Goal: Information Seeking & Learning: Learn about a topic

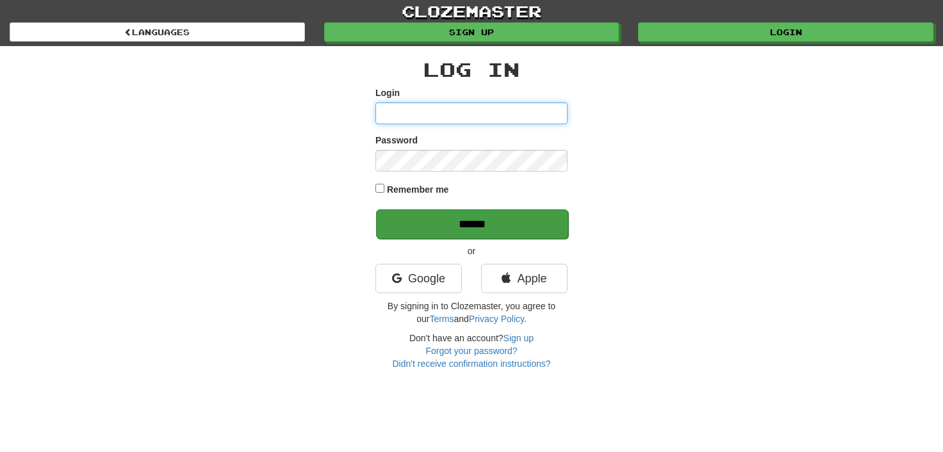
type input "**********"
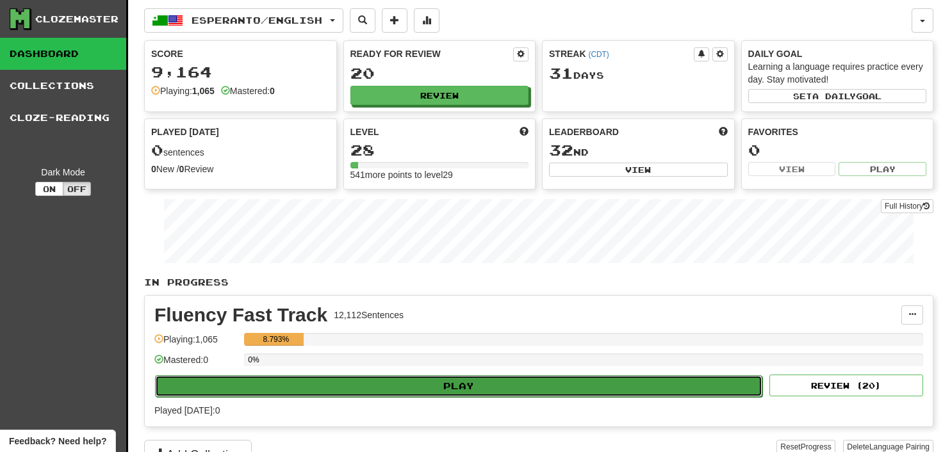
click at [414, 385] on button "Play" at bounding box center [459, 387] width 608 height 22
select select "**"
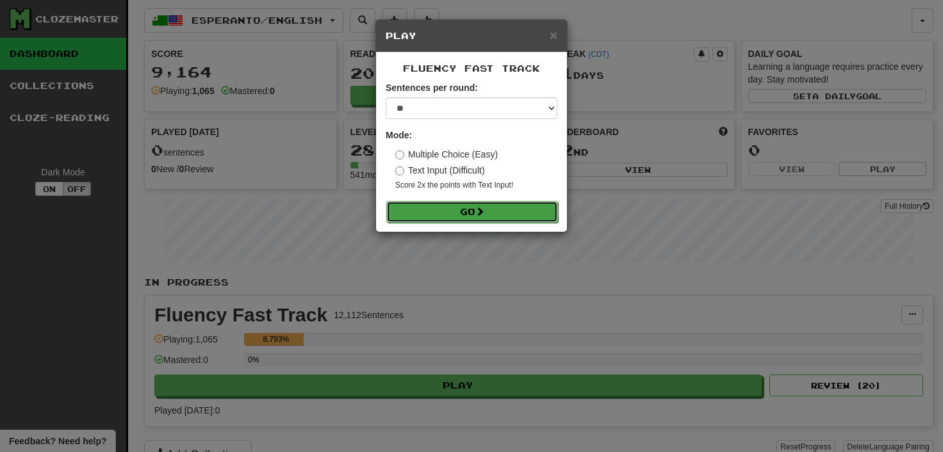
click at [479, 207] on span at bounding box center [480, 211] width 9 height 9
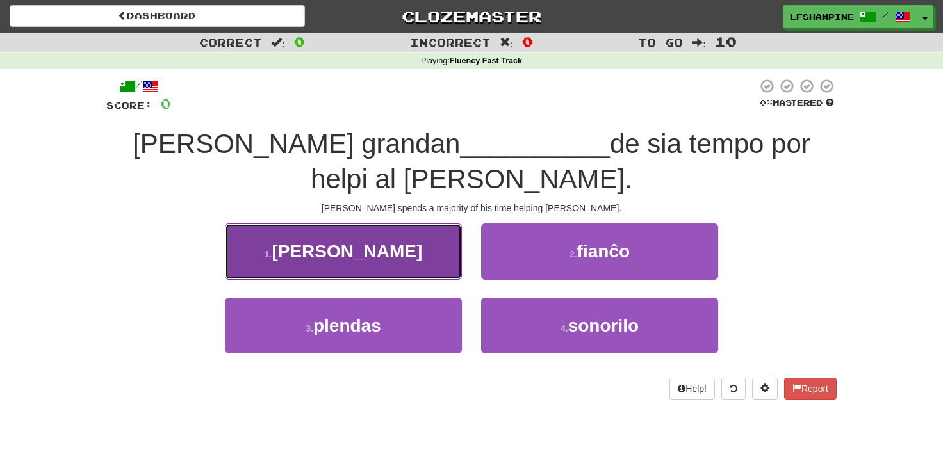
click at [379, 251] on button "1 . parton" at bounding box center [343, 252] width 237 height 56
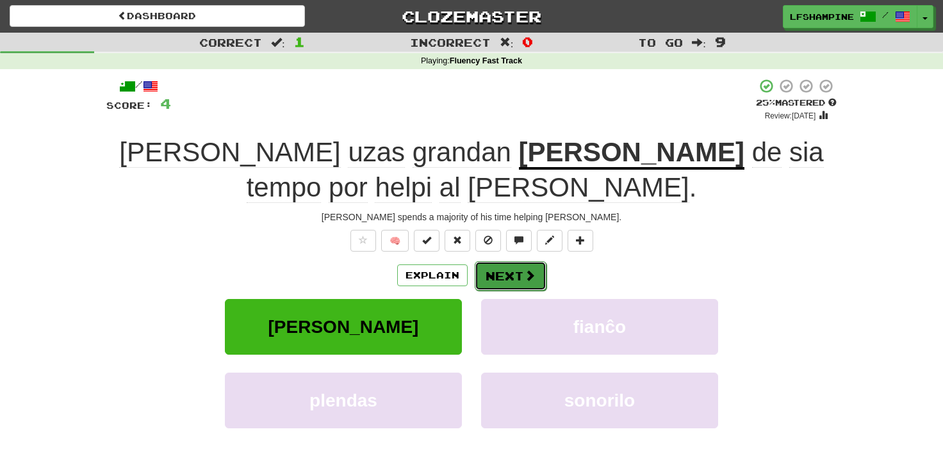
click at [502, 261] on button "Next" at bounding box center [511, 275] width 72 height 29
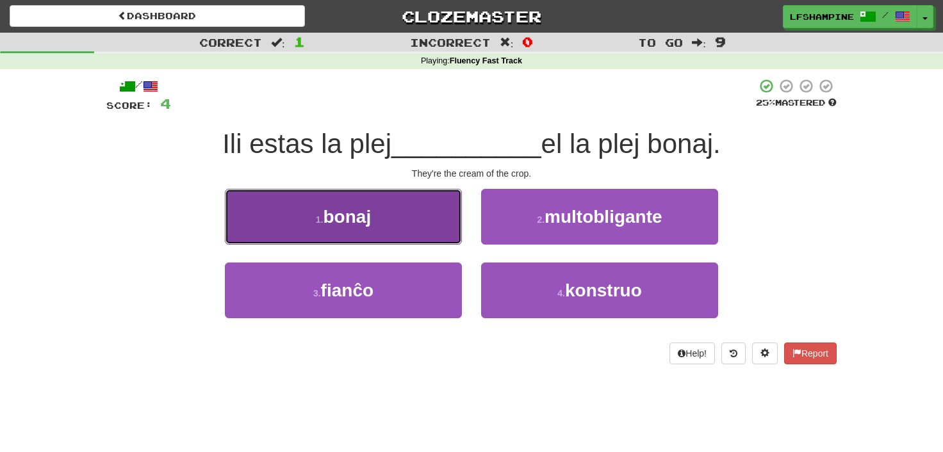
click at [357, 226] on span "bonaj" at bounding box center [348, 217] width 48 height 20
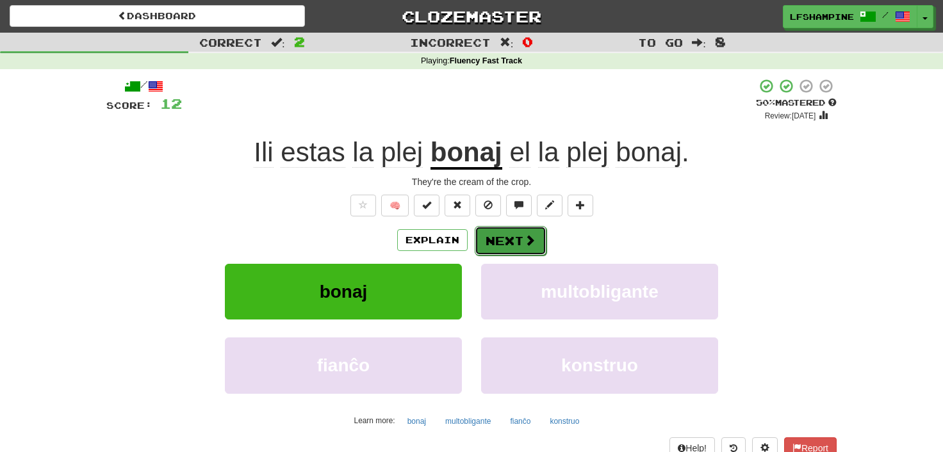
click at [502, 237] on button "Next" at bounding box center [511, 240] width 72 height 29
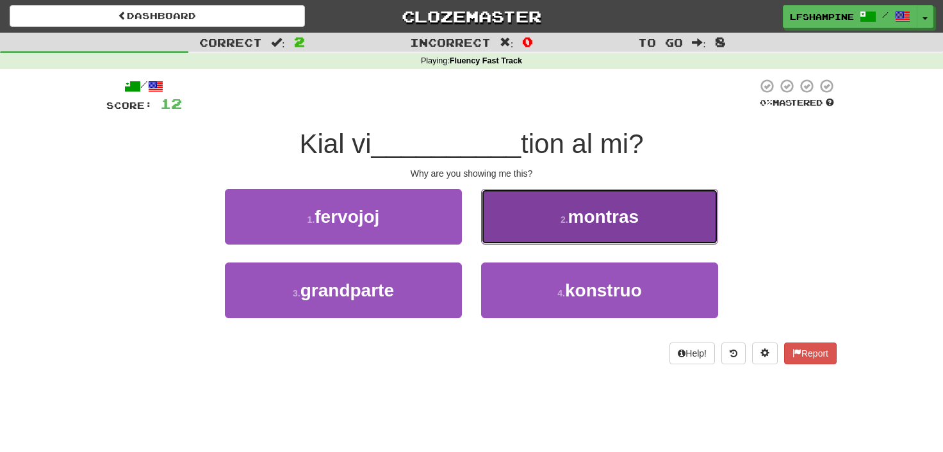
click at [559, 216] on button "2 . montras" at bounding box center [599, 217] width 237 height 56
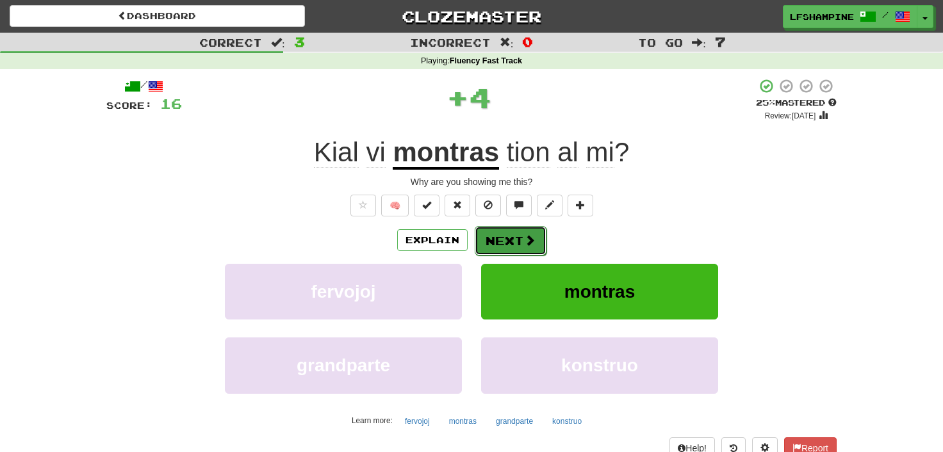
click at [502, 241] on button "Next" at bounding box center [511, 240] width 72 height 29
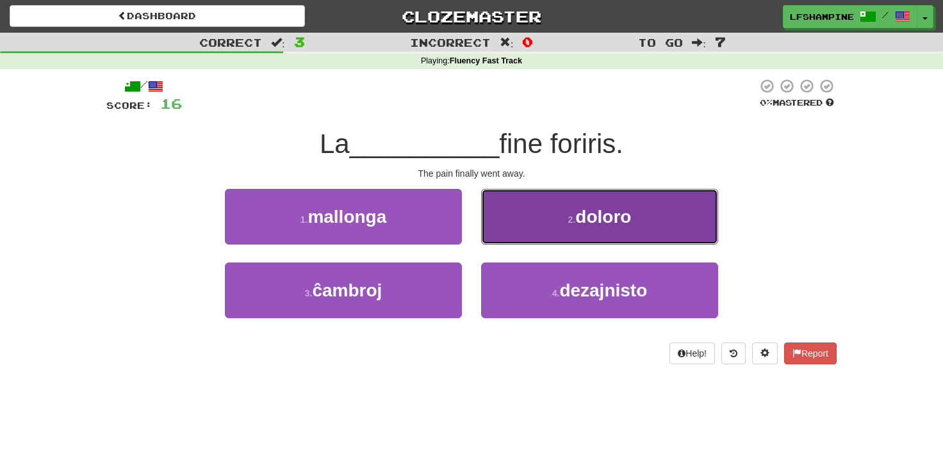
click at [581, 216] on span "doloro" at bounding box center [603, 217] width 56 height 20
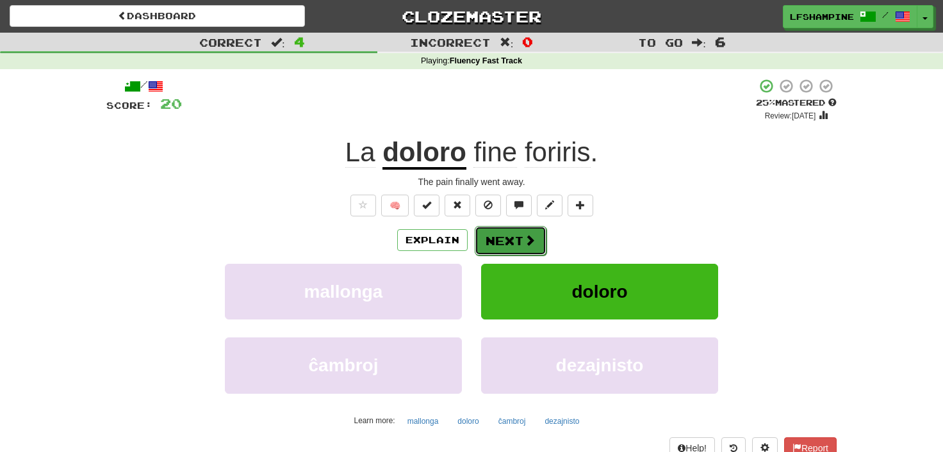
click at [493, 240] on button "Next" at bounding box center [511, 240] width 72 height 29
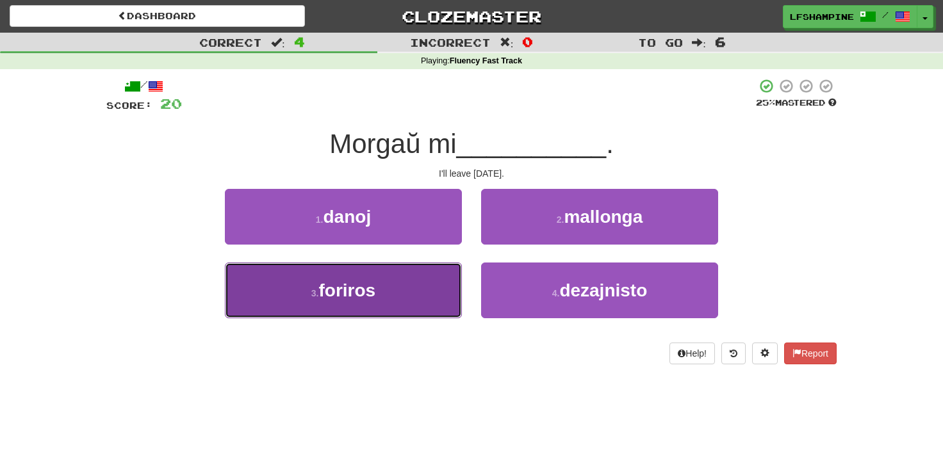
click at [356, 295] on span "foriros" at bounding box center [347, 291] width 57 height 20
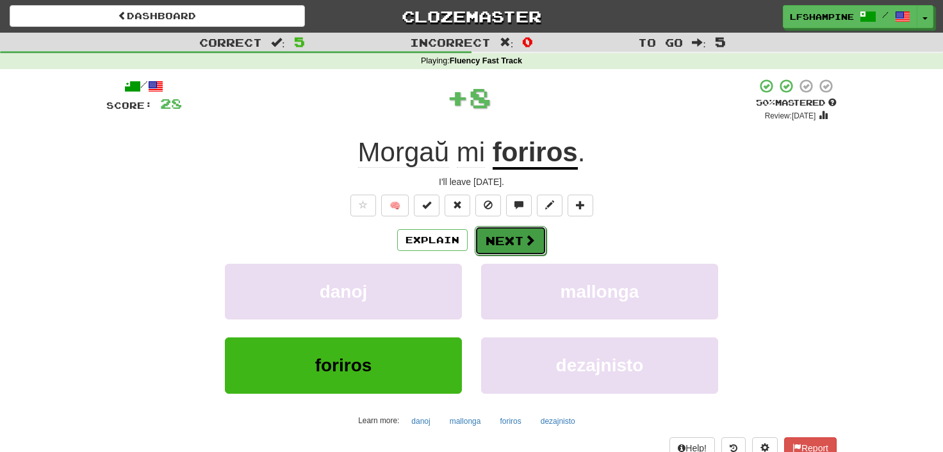
click at [486, 241] on button "Next" at bounding box center [511, 240] width 72 height 29
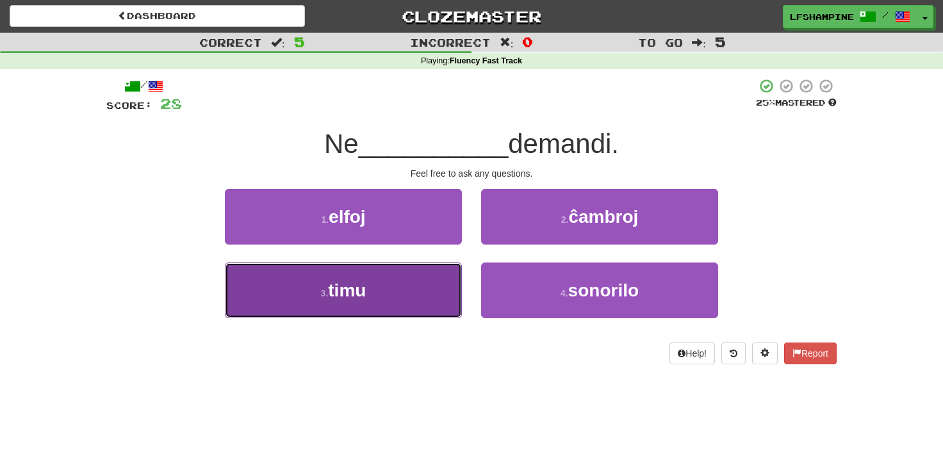
click at [368, 292] on button "3 . timu" at bounding box center [343, 291] width 237 height 56
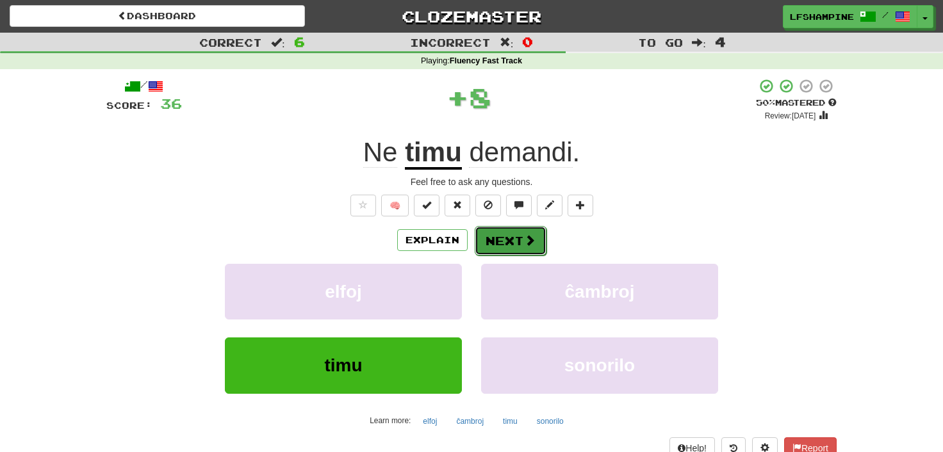
click at [498, 242] on button "Next" at bounding box center [511, 240] width 72 height 29
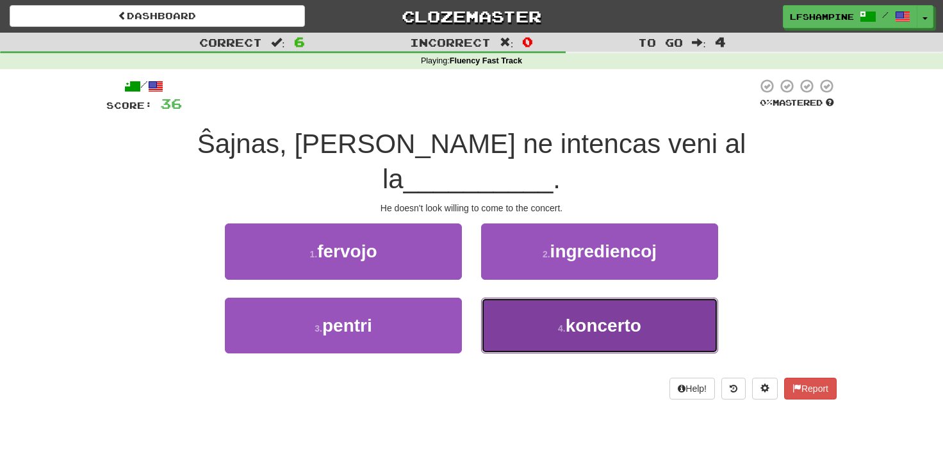
click at [592, 316] on span "koncerto" at bounding box center [604, 326] width 76 height 20
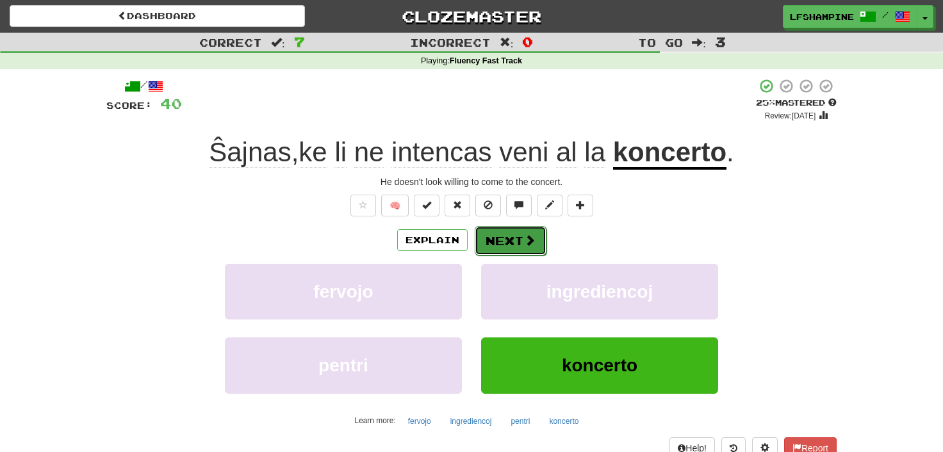
click at [500, 240] on button "Next" at bounding box center [511, 240] width 72 height 29
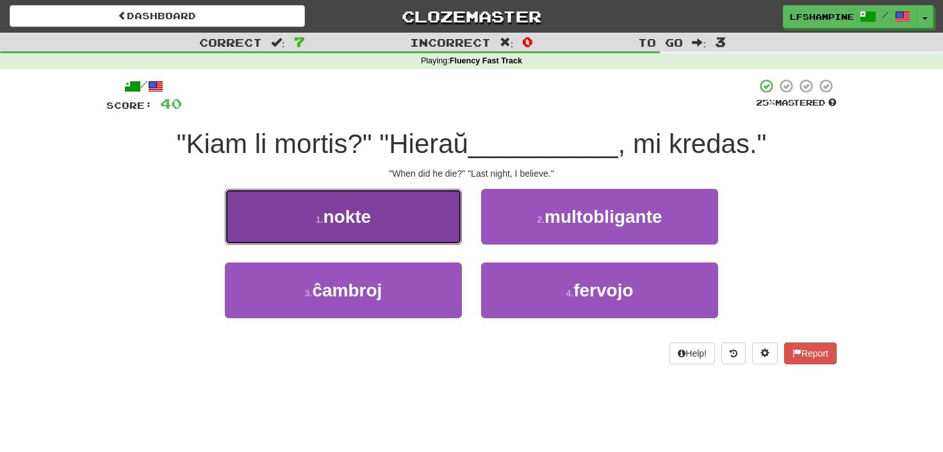
click at [327, 217] on span "nokte" at bounding box center [348, 217] width 48 height 20
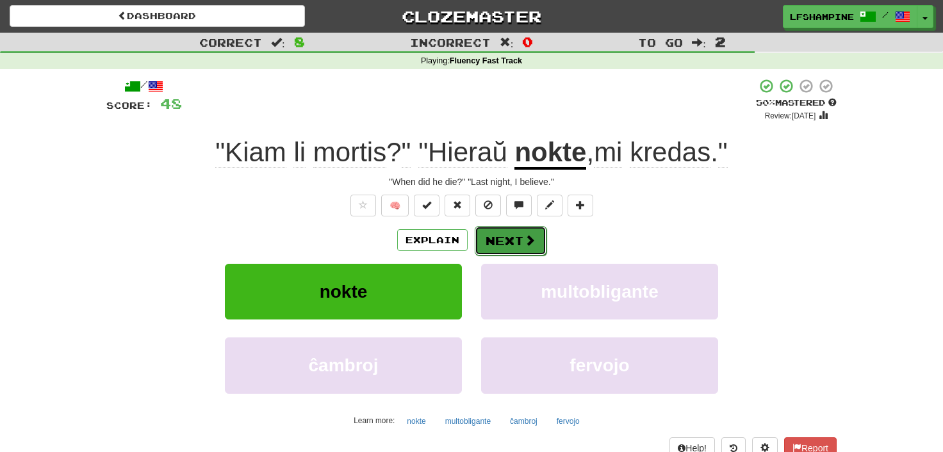
click at [511, 239] on button "Next" at bounding box center [511, 240] width 72 height 29
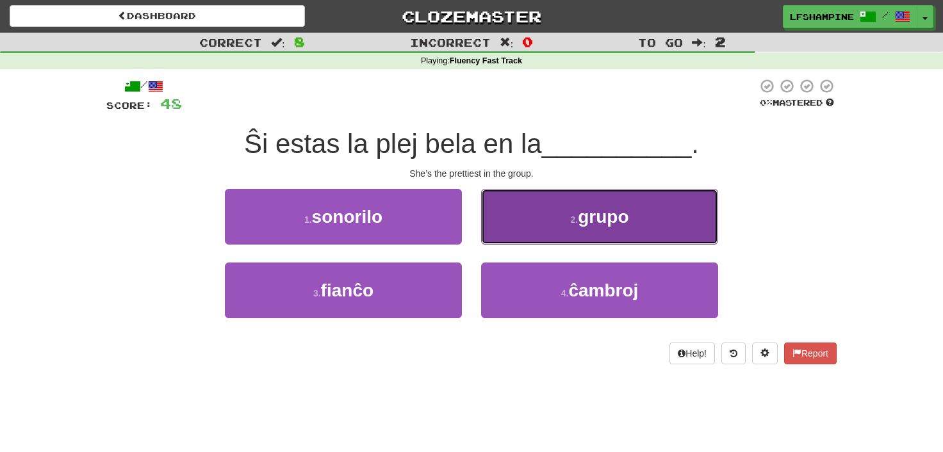
click at [540, 224] on button "2 . grupo" at bounding box center [599, 217] width 237 height 56
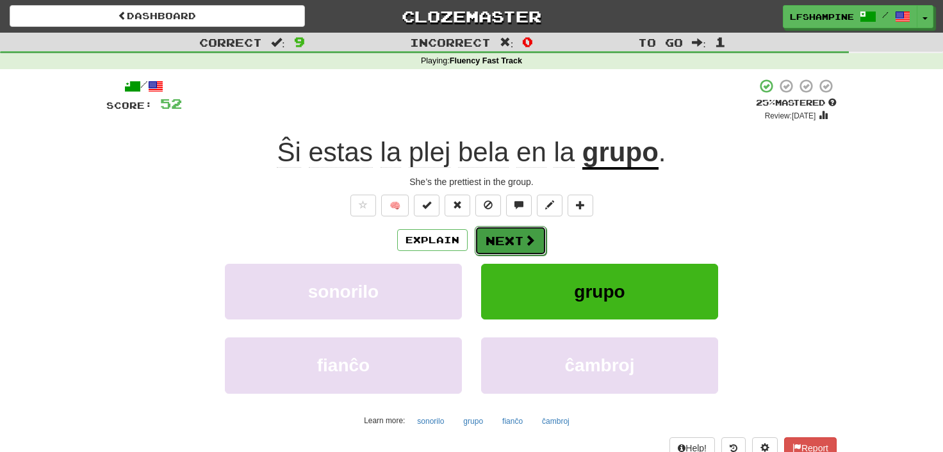
click at [511, 242] on button "Next" at bounding box center [511, 240] width 72 height 29
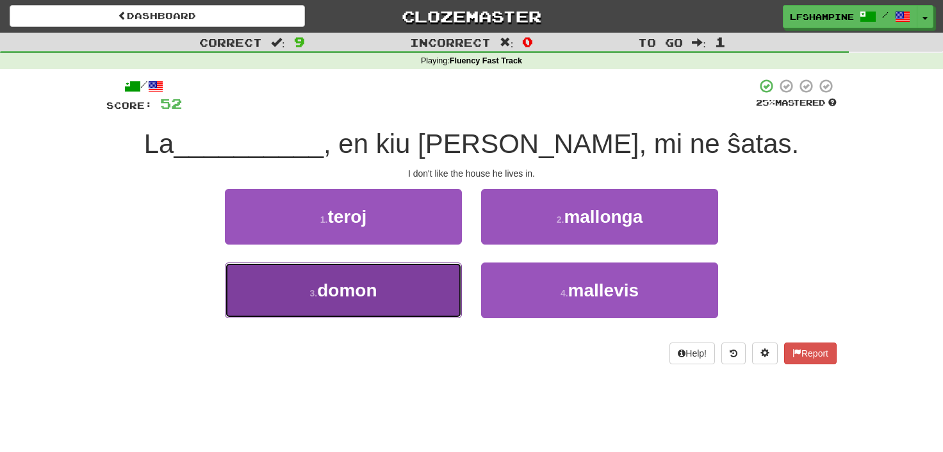
click at [349, 288] on span "domon" at bounding box center [347, 291] width 60 height 20
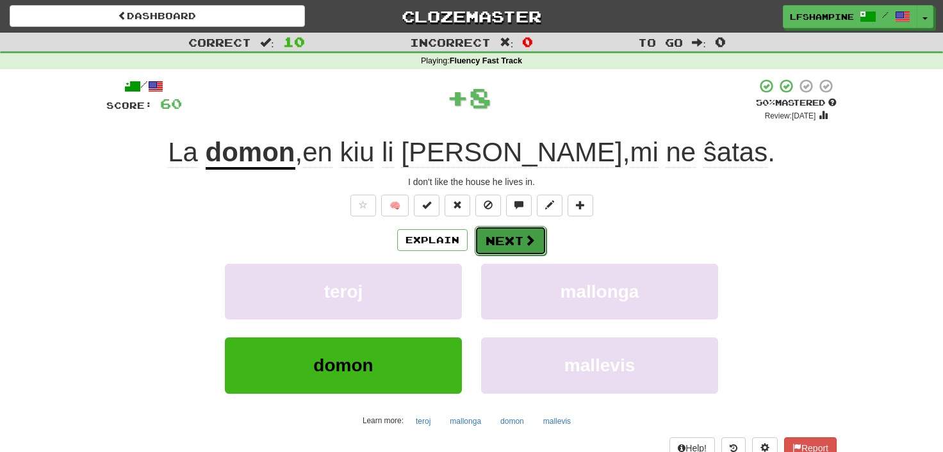
click at [518, 238] on button "Next" at bounding box center [511, 240] width 72 height 29
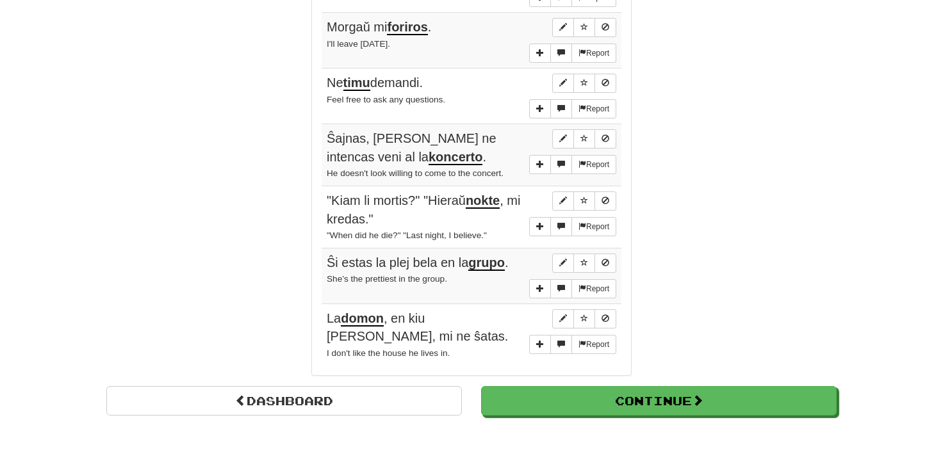
scroll to position [990, 0]
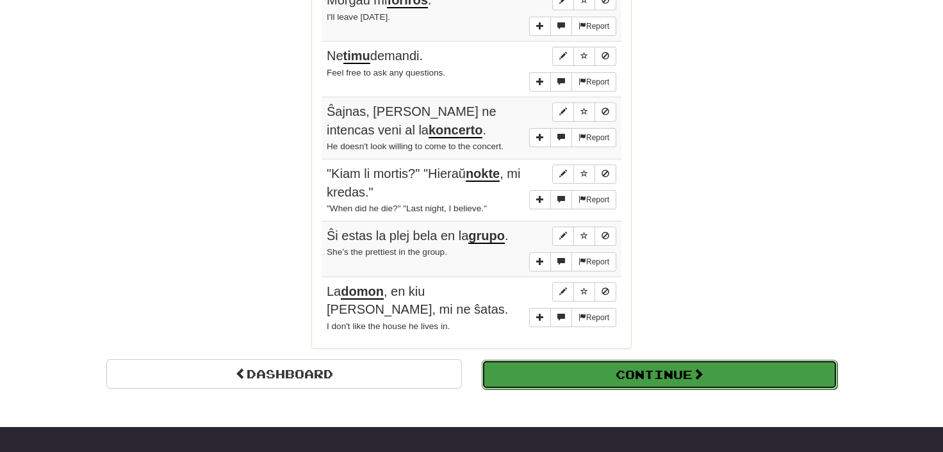
click at [608, 360] on button "Continue" at bounding box center [660, 374] width 356 height 29
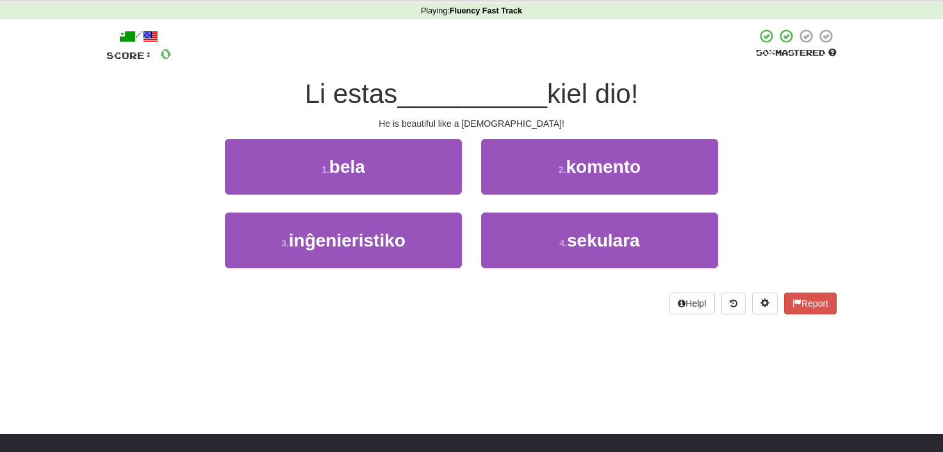
scroll to position [30, 0]
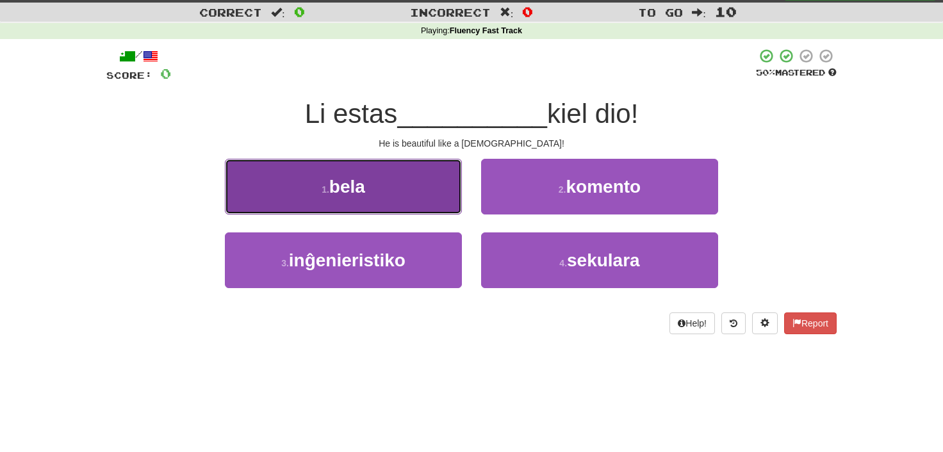
click at [354, 185] on span "bela" at bounding box center [347, 187] width 36 height 20
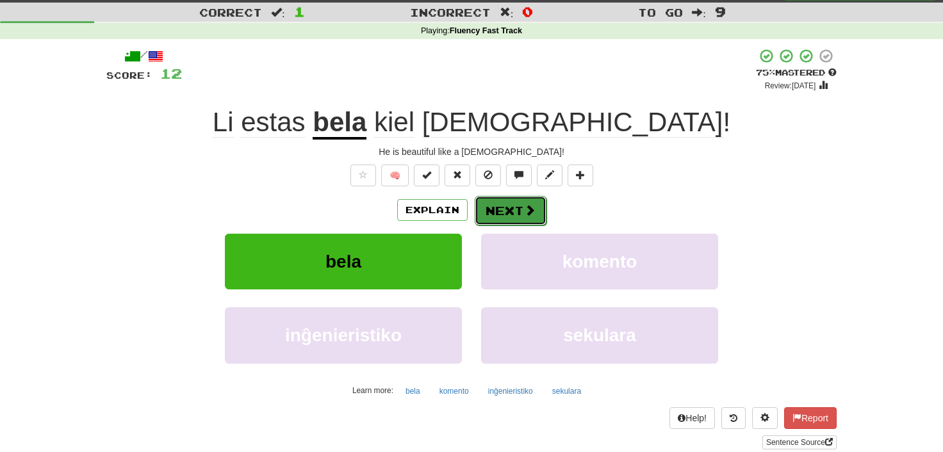
click at [502, 211] on button "Next" at bounding box center [511, 210] width 72 height 29
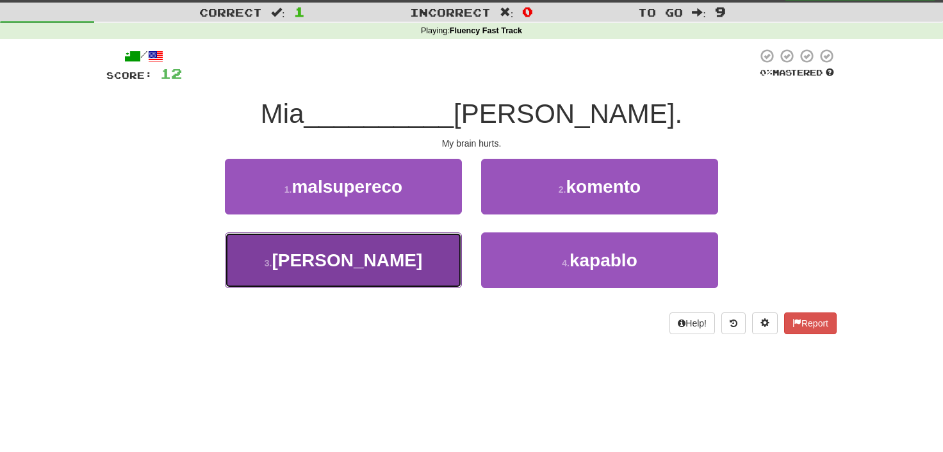
click at [356, 259] on span "cerbo" at bounding box center [347, 261] width 151 height 20
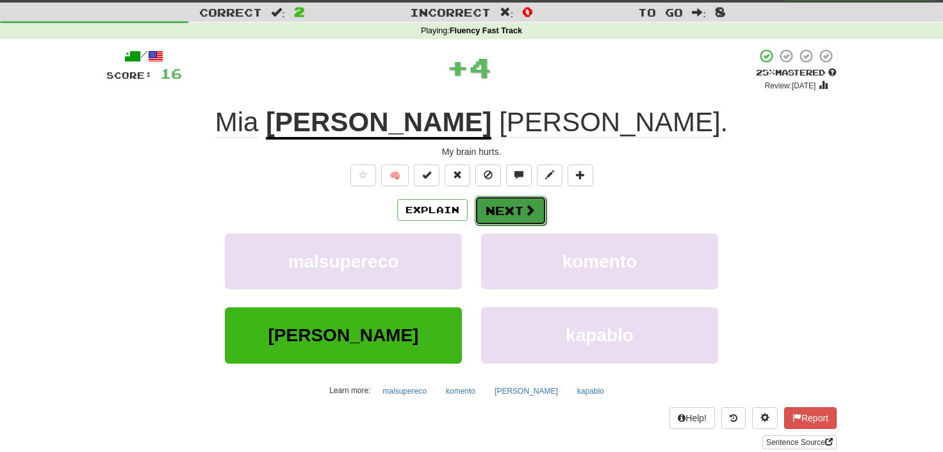
click at [502, 206] on button "Next" at bounding box center [511, 210] width 72 height 29
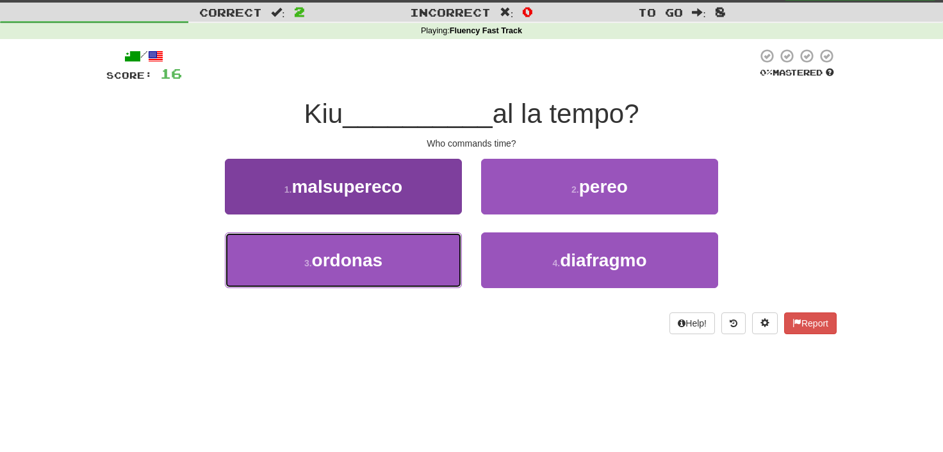
click at [352, 261] on span "ordonas" at bounding box center [347, 261] width 70 height 20
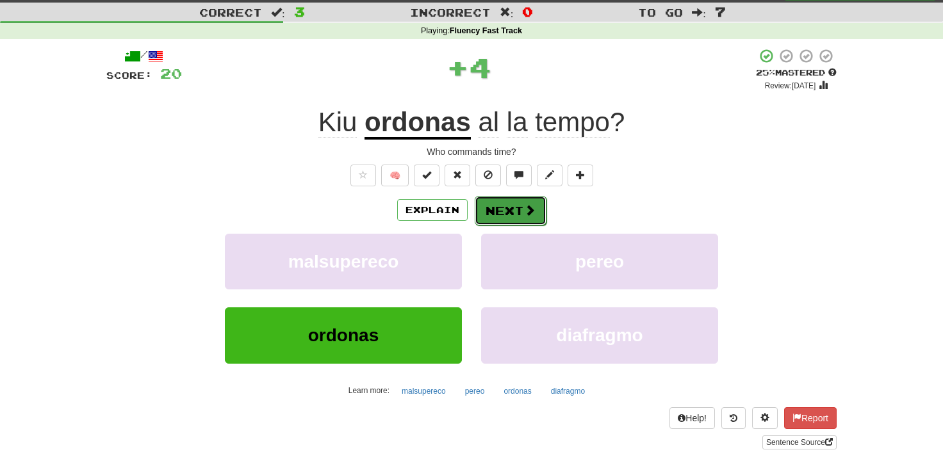
click at [497, 207] on button "Next" at bounding box center [511, 210] width 72 height 29
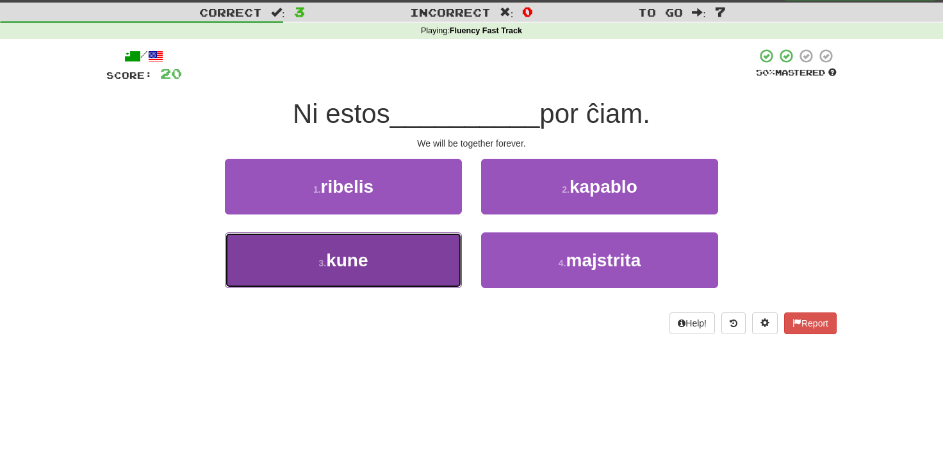
click at [345, 258] on span "kune" at bounding box center [347, 261] width 42 height 20
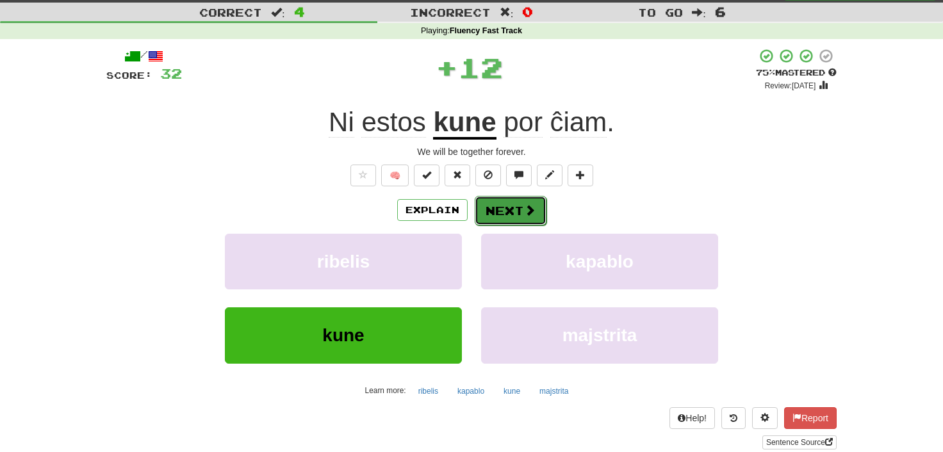
click at [497, 205] on button "Next" at bounding box center [511, 210] width 72 height 29
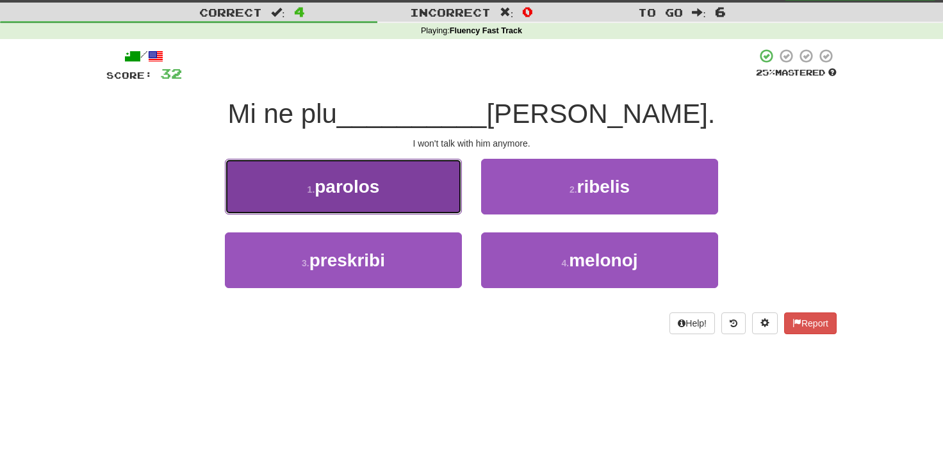
click at [342, 193] on span "parolos" at bounding box center [347, 187] width 65 height 20
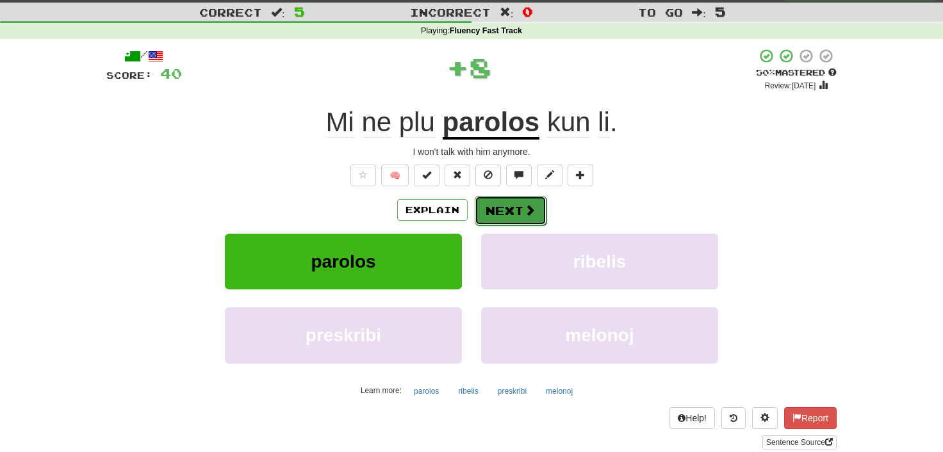
click at [503, 207] on button "Next" at bounding box center [511, 210] width 72 height 29
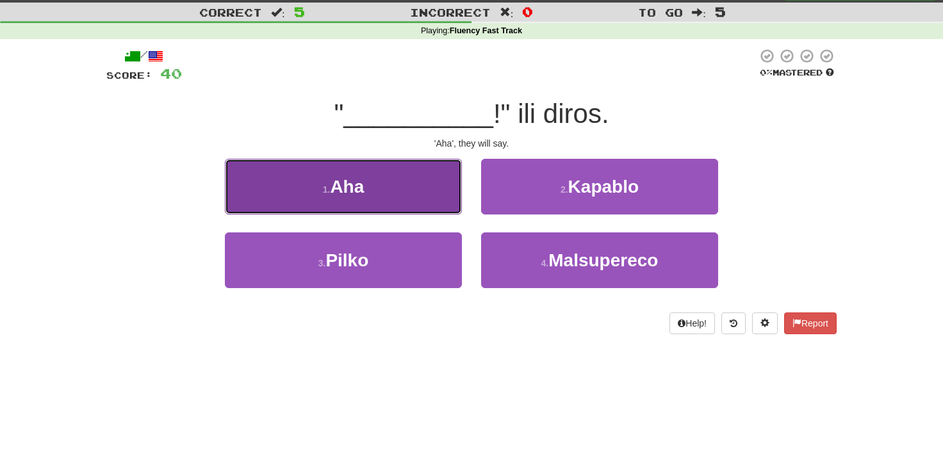
click at [364, 186] on span "Aha" at bounding box center [347, 187] width 34 height 20
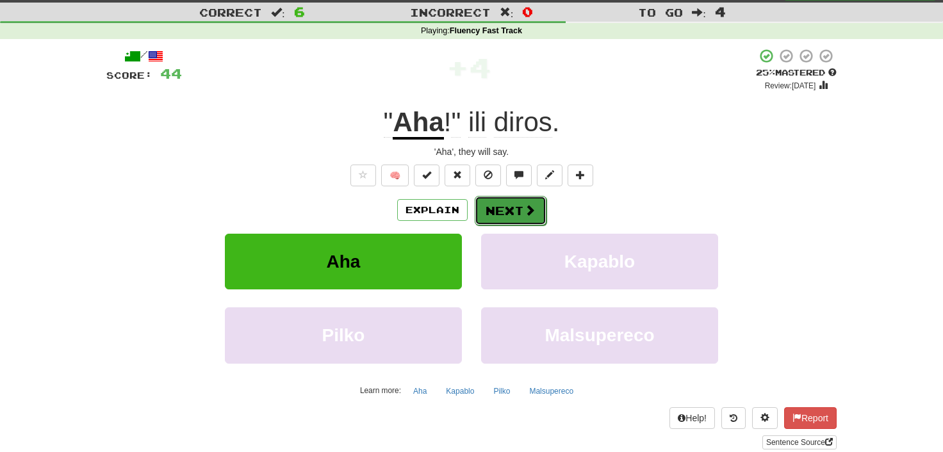
click at [500, 206] on button "Next" at bounding box center [511, 210] width 72 height 29
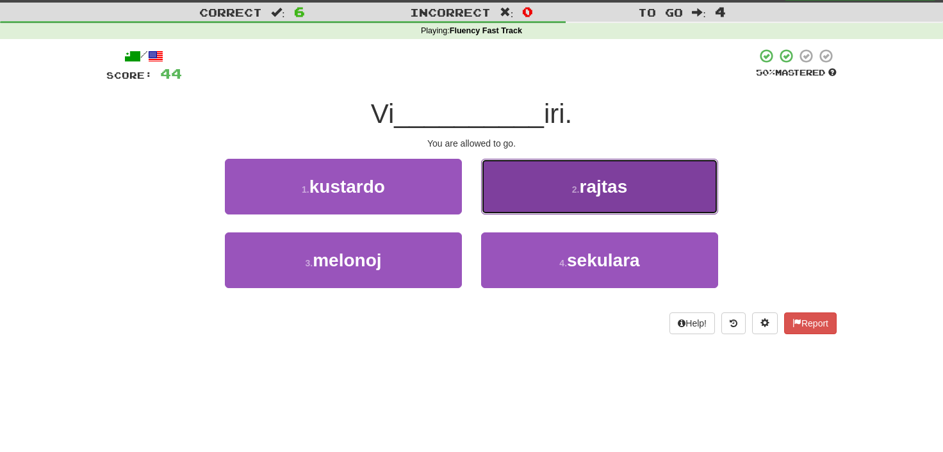
click at [597, 193] on span "rajtas" at bounding box center [603, 187] width 48 height 20
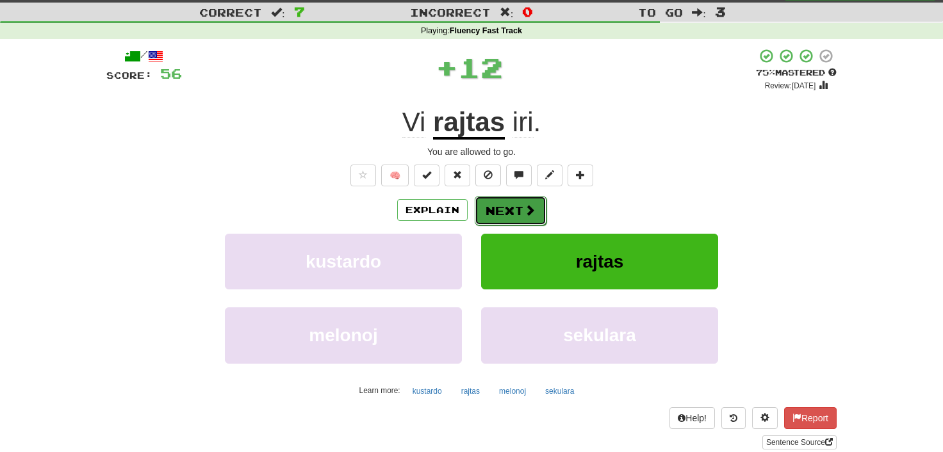
click at [498, 203] on button "Next" at bounding box center [511, 210] width 72 height 29
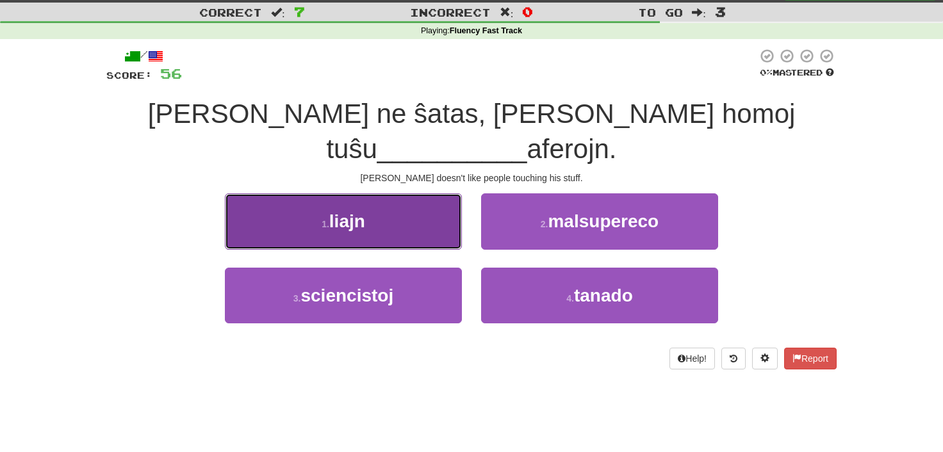
click at [363, 211] on span "liajn" at bounding box center [347, 221] width 36 height 20
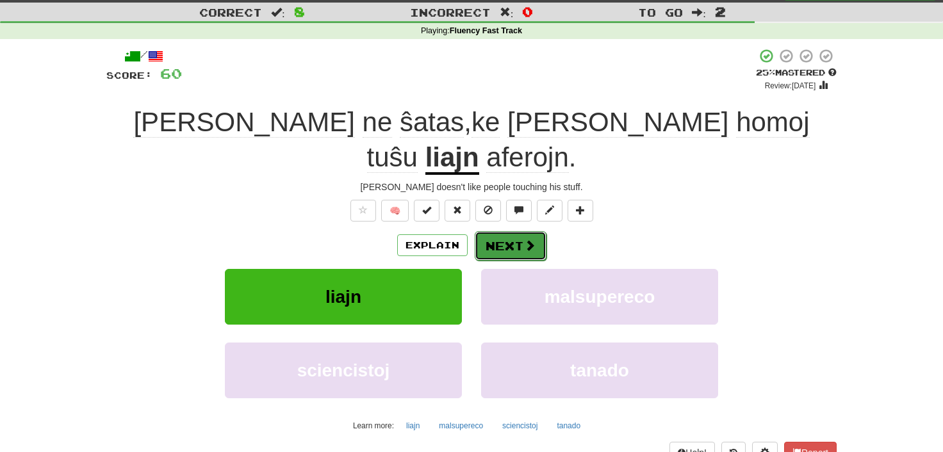
click at [498, 231] on button "Next" at bounding box center [511, 245] width 72 height 29
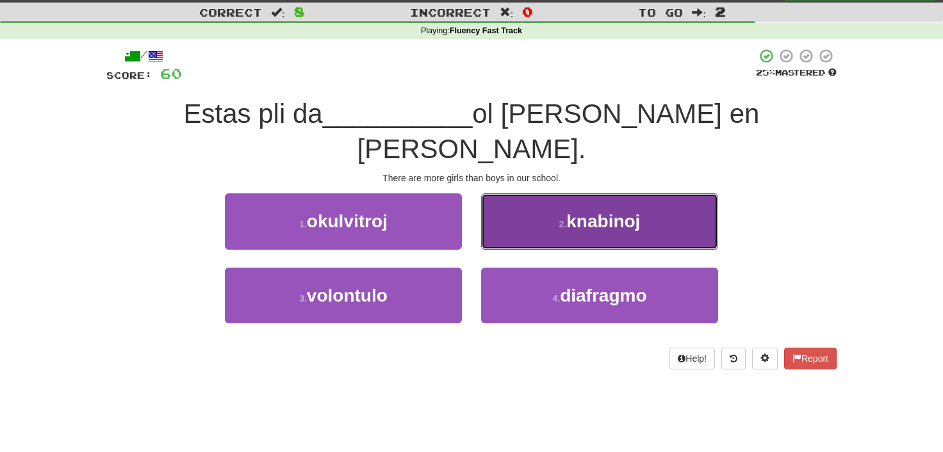
click at [572, 211] on span "knabinoj" at bounding box center [604, 221] width 74 height 20
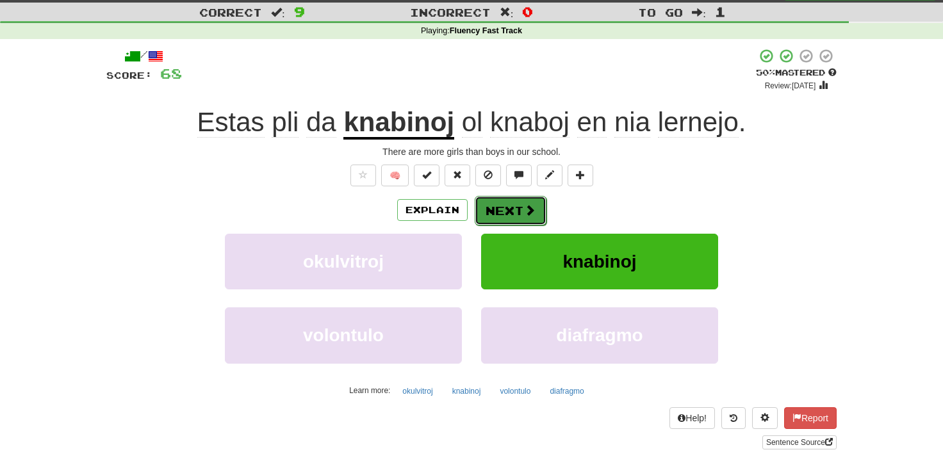
click at [505, 208] on button "Next" at bounding box center [511, 210] width 72 height 29
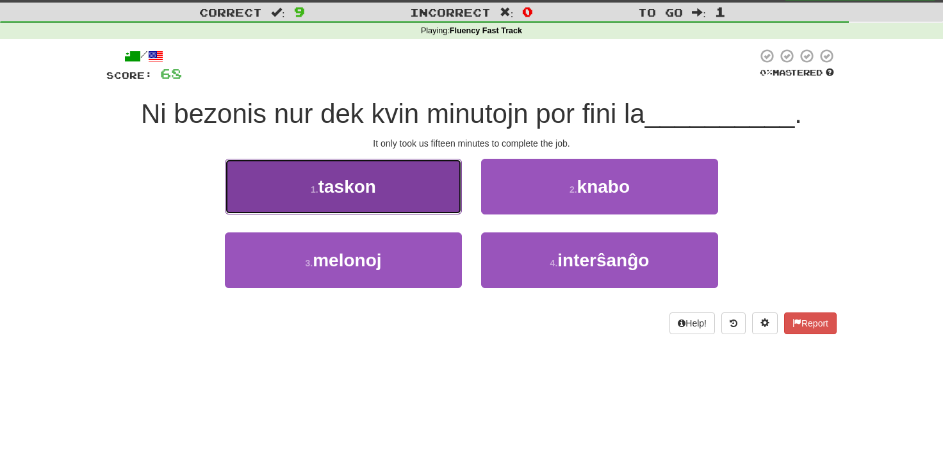
click at [351, 185] on span "taskon" at bounding box center [348, 187] width 58 height 20
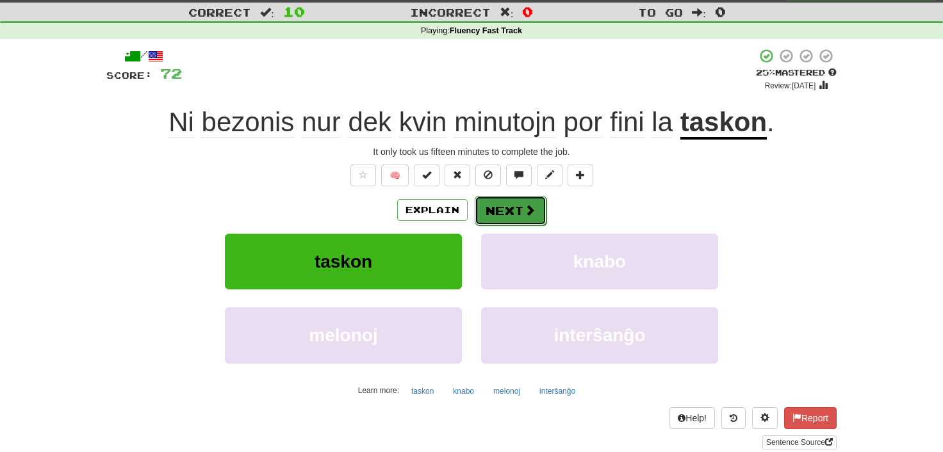
click at [499, 212] on button "Next" at bounding box center [511, 210] width 72 height 29
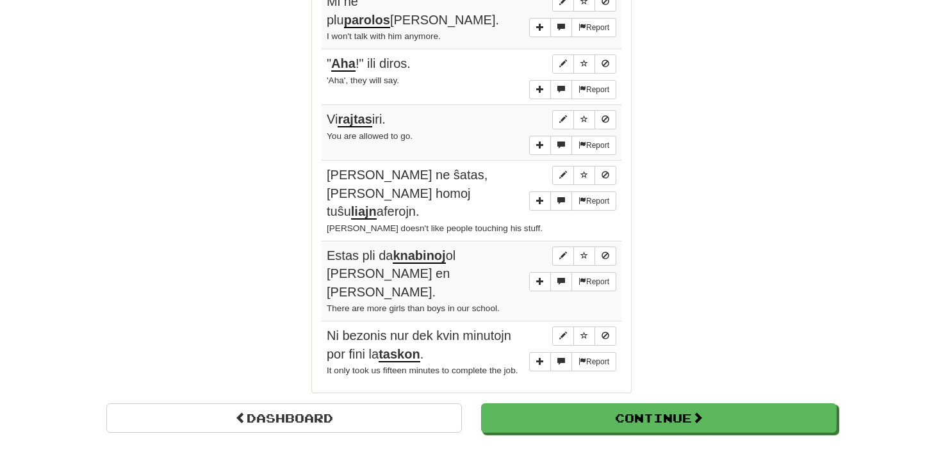
scroll to position [950, 0]
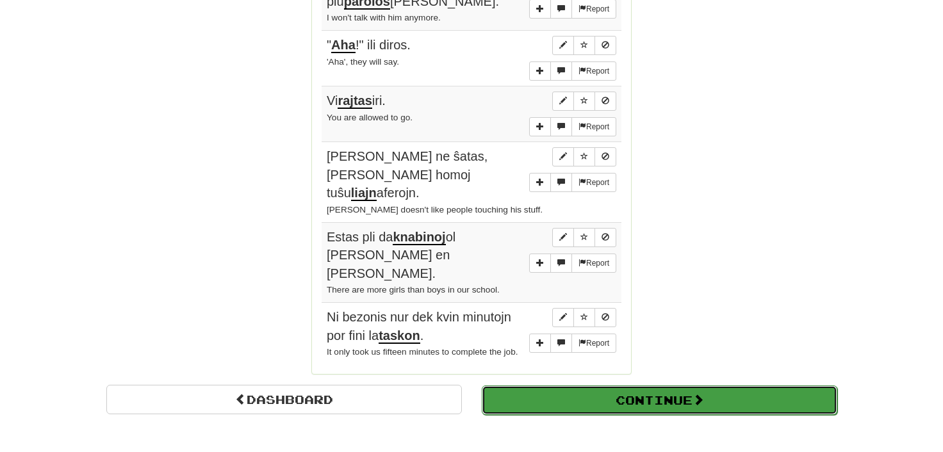
click at [643, 386] on button "Continue" at bounding box center [660, 400] width 356 height 29
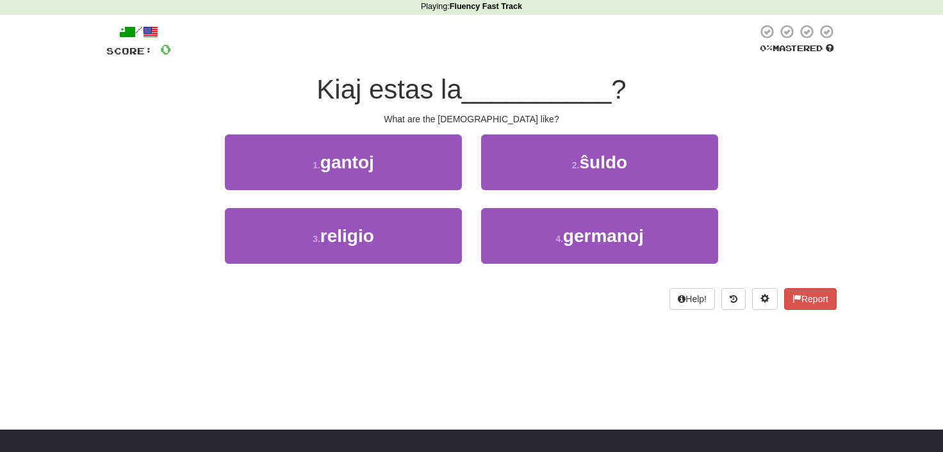
scroll to position [30, 0]
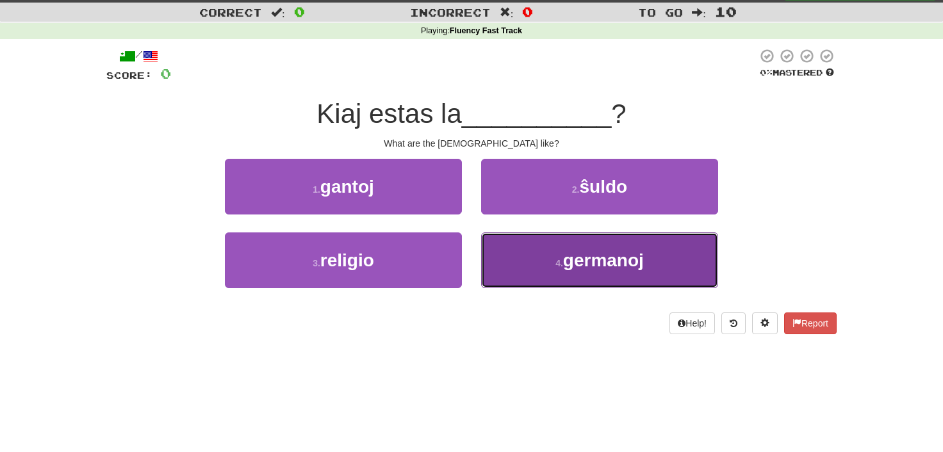
click at [614, 262] on span "germanoj" at bounding box center [603, 261] width 81 height 20
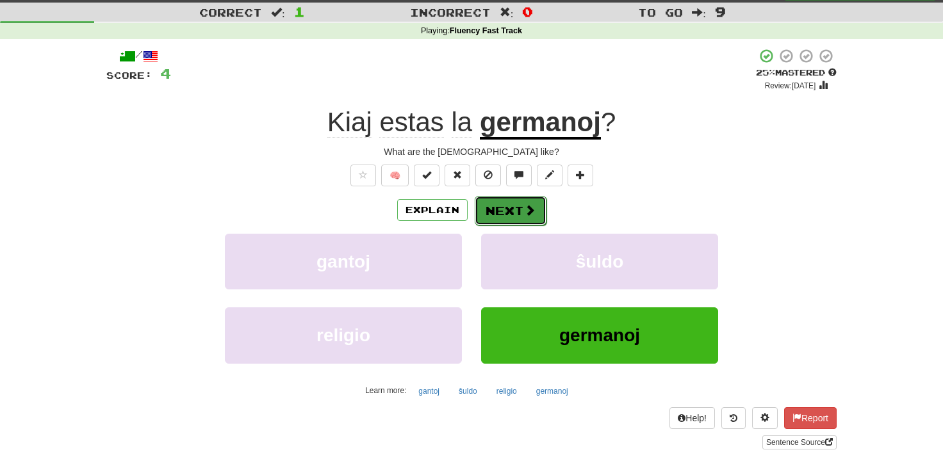
click at [514, 215] on button "Next" at bounding box center [511, 210] width 72 height 29
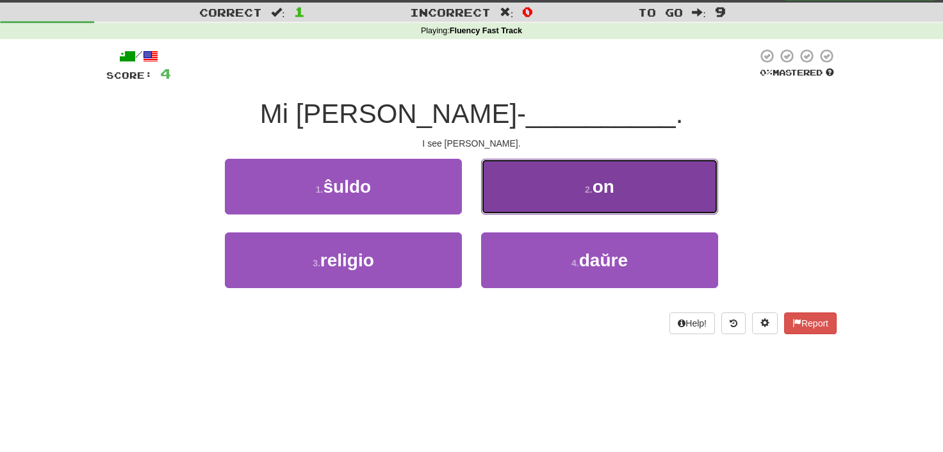
click at [595, 189] on span "on" at bounding box center [604, 187] width 22 height 20
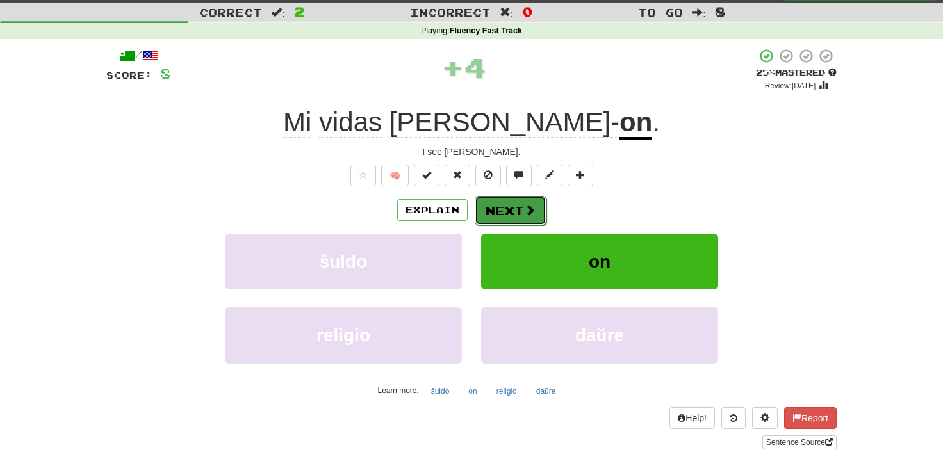
click at [508, 208] on button "Next" at bounding box center [511, 210] width 72 height 29
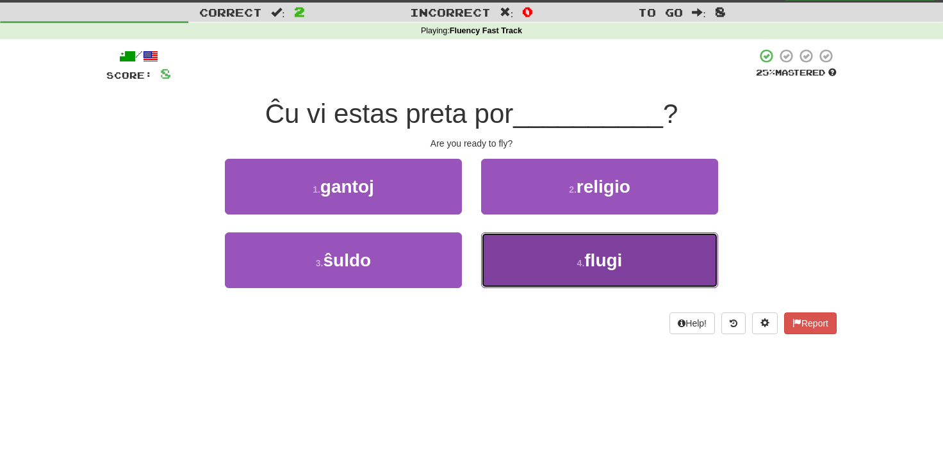
click at [600, 260] on span "flugi" at bounding box center [603, 261] width 38 height 20
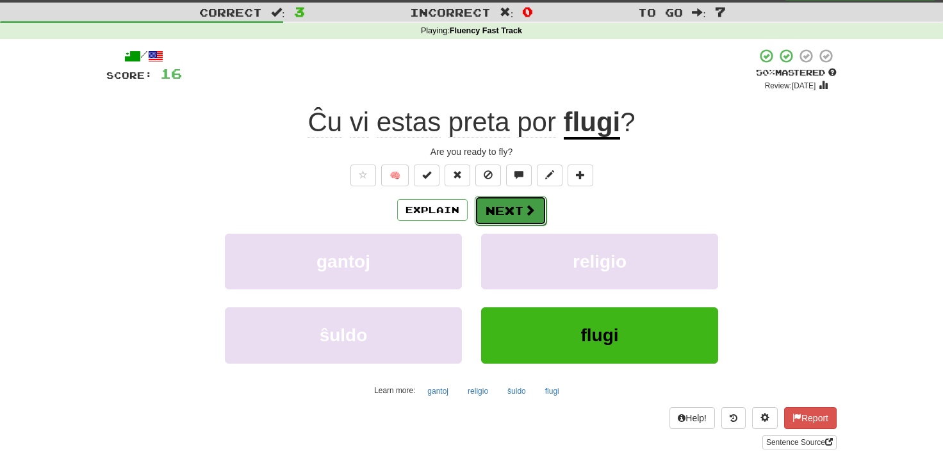
click at [520, 208] on button "Next" at bounding box center [511, 210] width 72 height 29
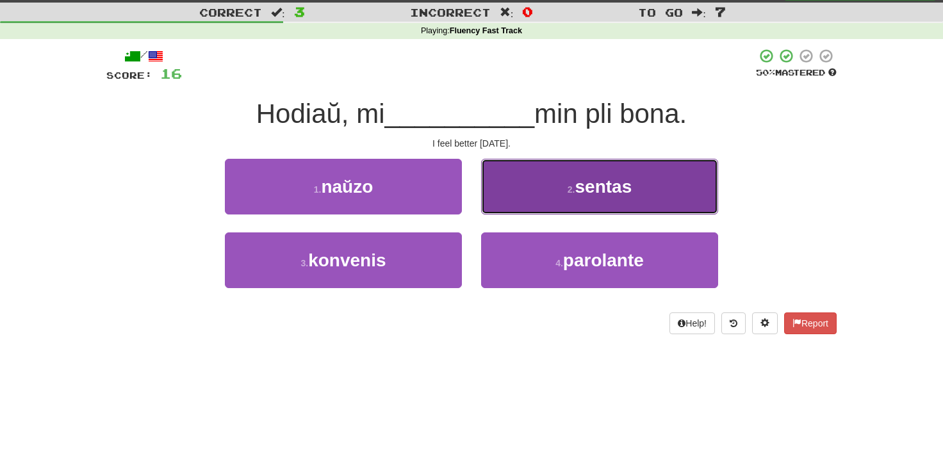
click at [588, 185] on span "sentas" at bounding box center [603, 187] width 57 height 20
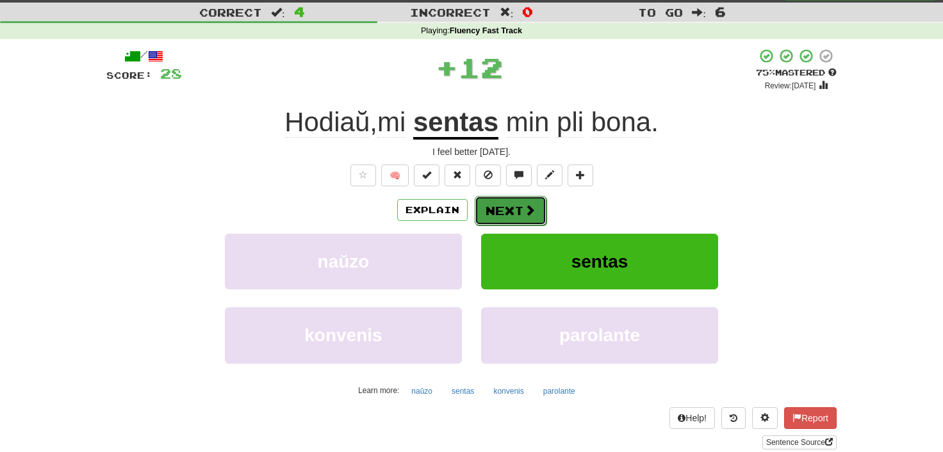
click at [492, 210] on button "Next" at bounding box center [511, 210] width 72 height 29
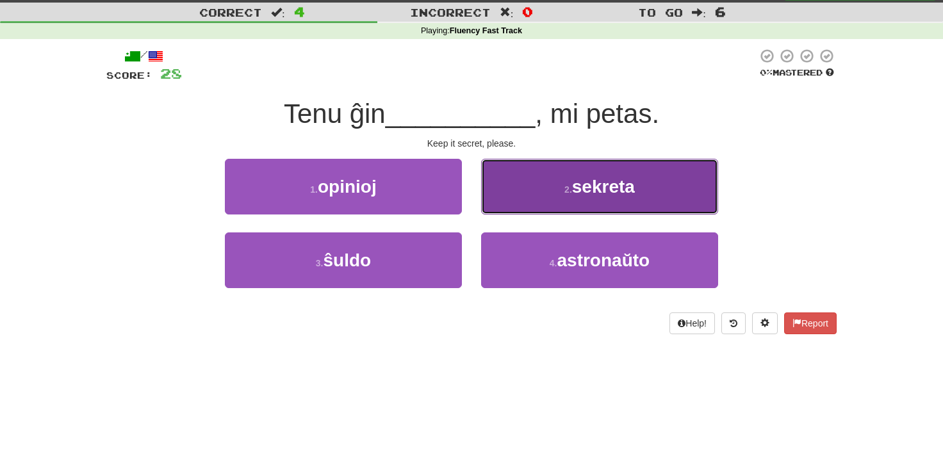
click at [567, 194] on small "2 ." at bounding box center [569, 190] width 8 height 10
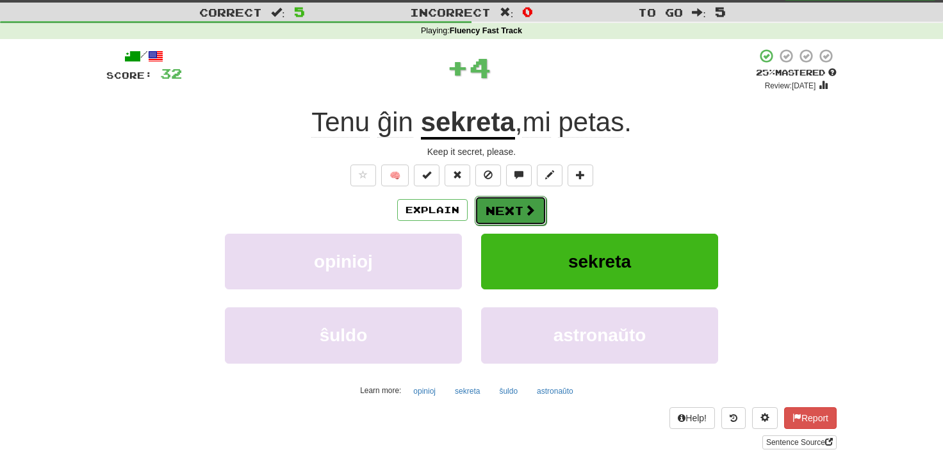
click at [500, 211] on button "Next" at bounding box center [511, 210] width 72 height 29
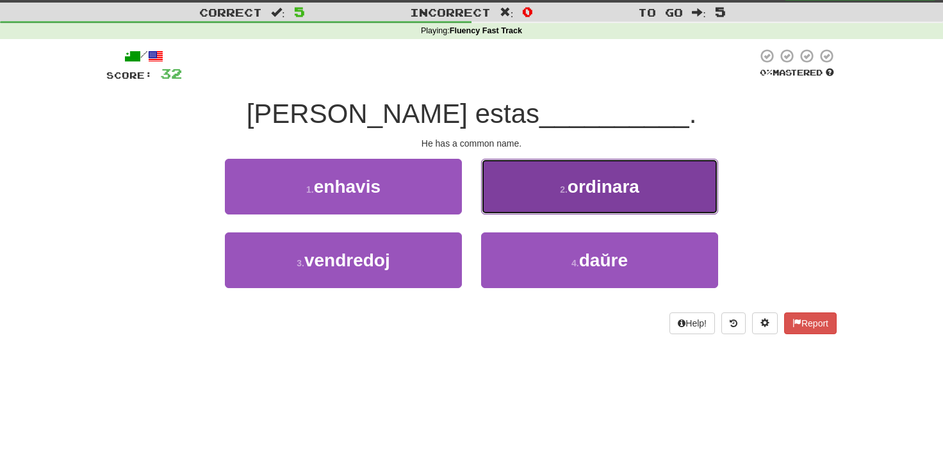
click at [603, 193] on span "ordinara" at bounding box center [604, 187] width 72 height 20
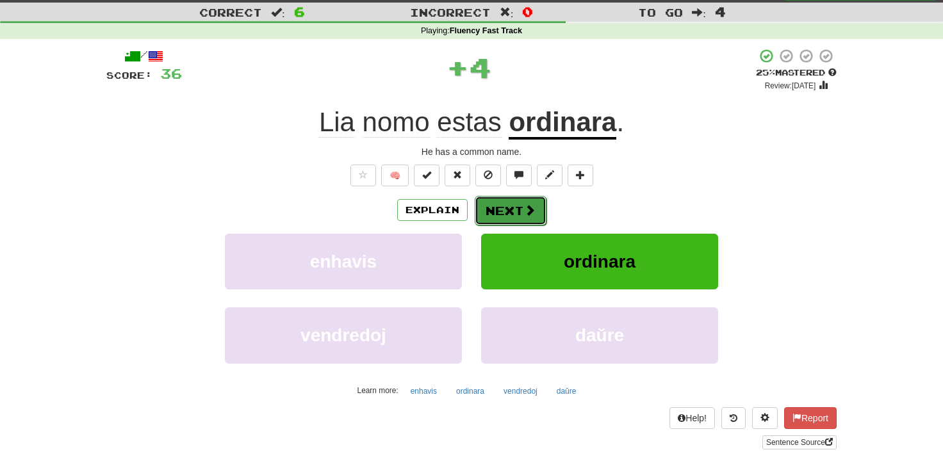
click at [501, 211] on button "Next" at bounding box center [511, 210] width 72 height 29
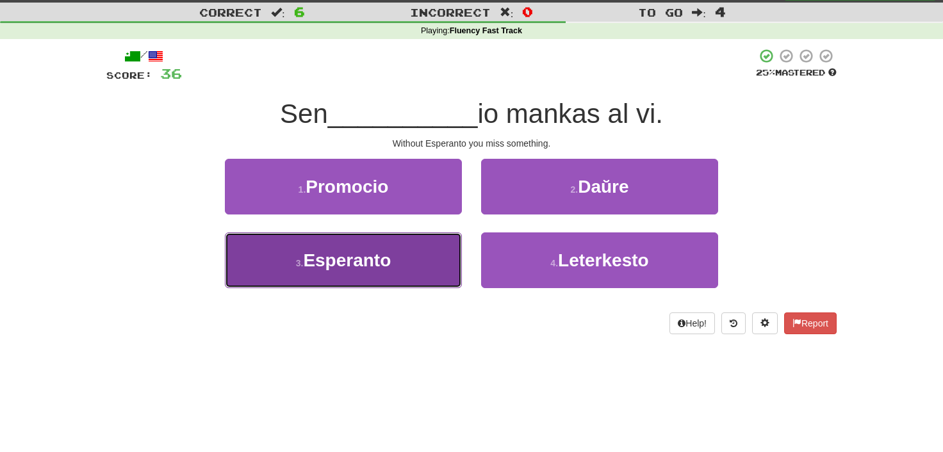
click at [318, 273] on button "3 . Esperanto" at bounding box center [343, 261] width 237 height 56
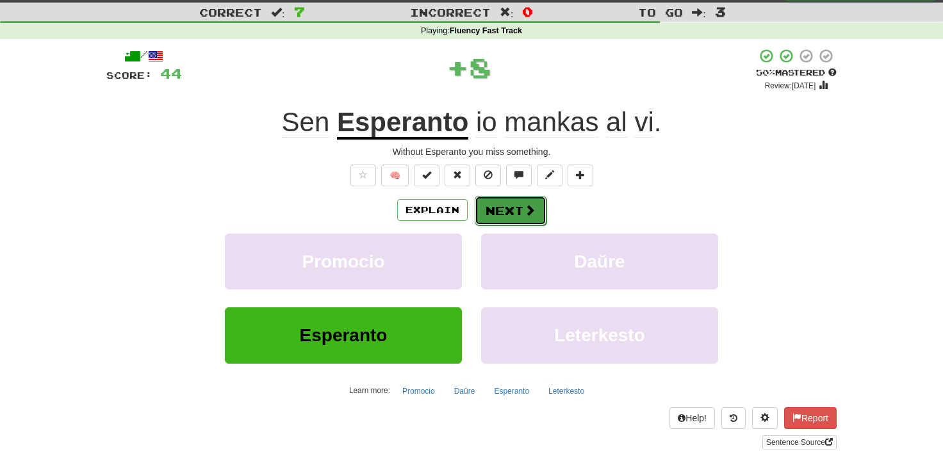
click at [500, 210] on button "Next" at bounding box center [511, 210] width 72 height 29
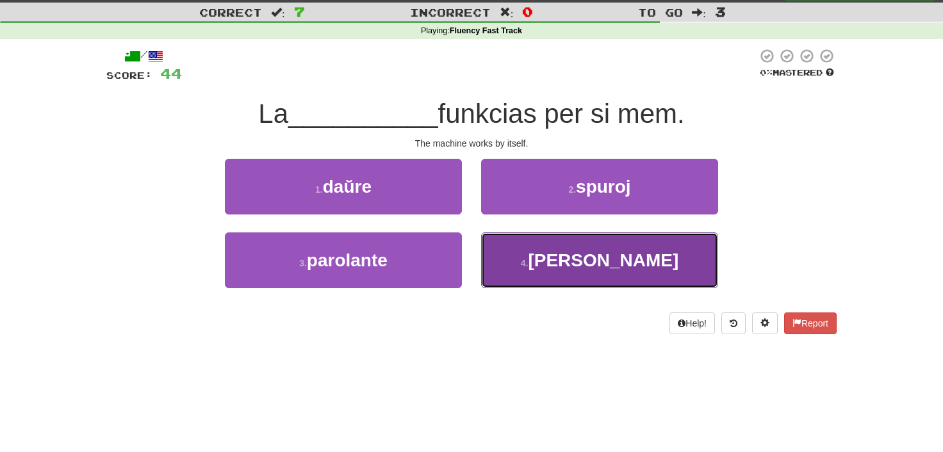
click at [600, 259] on span "maŝino" at bounding box center [603, 261] width 151 height 20
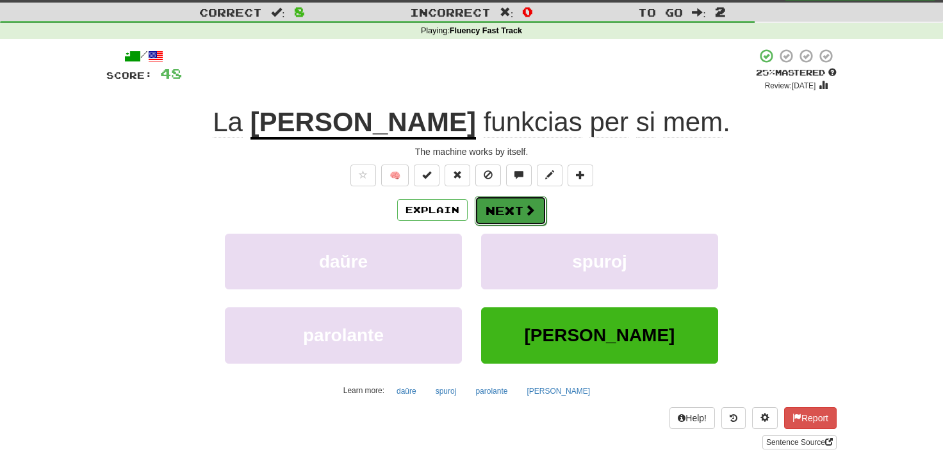
click at [506, 214] on button "Next" at bounding box center [511, 210] width 72 height 29
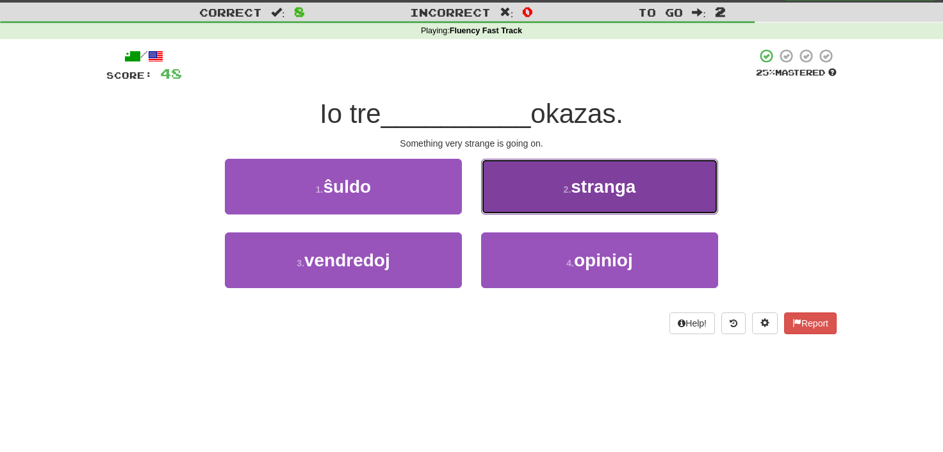
click at [586, 185] on span "stranga" at bounding box center [603, 187] width 65 height 20
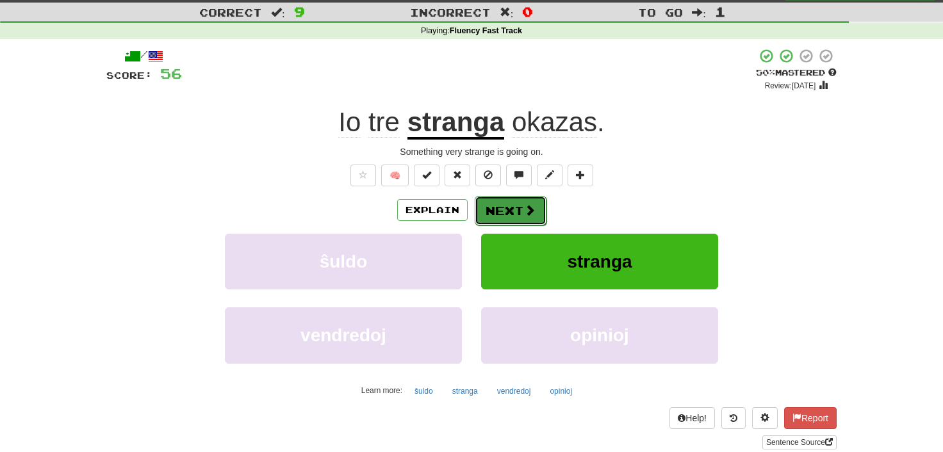
click at [506, 204] on button "Next" at bounding box center [511, 210] width 72 height 29
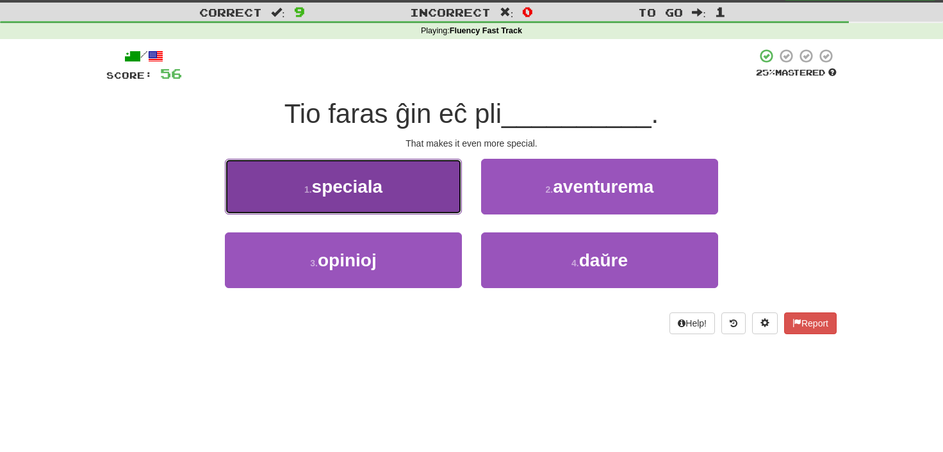
click at [369, 191] on span "speciala" at bounding box center [347, 187] width 71 height 20
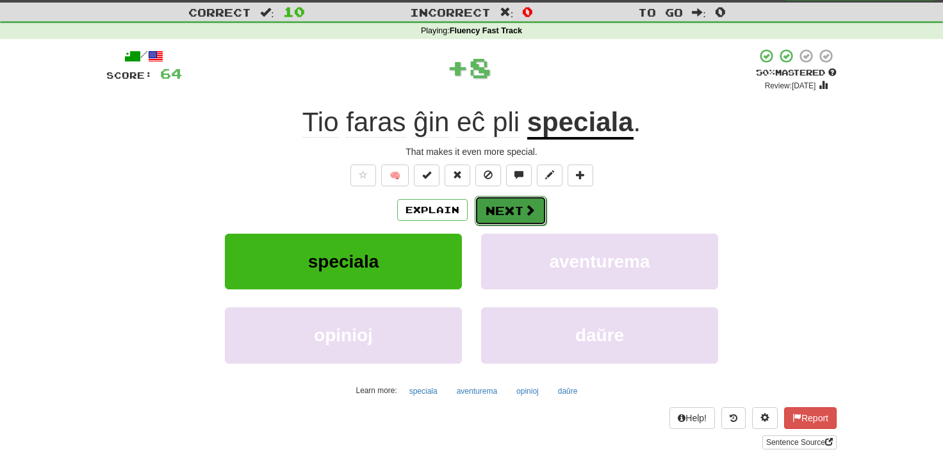
click at [512, 211] on button "Next" at bounding box center [511, 210] width 72 height 29
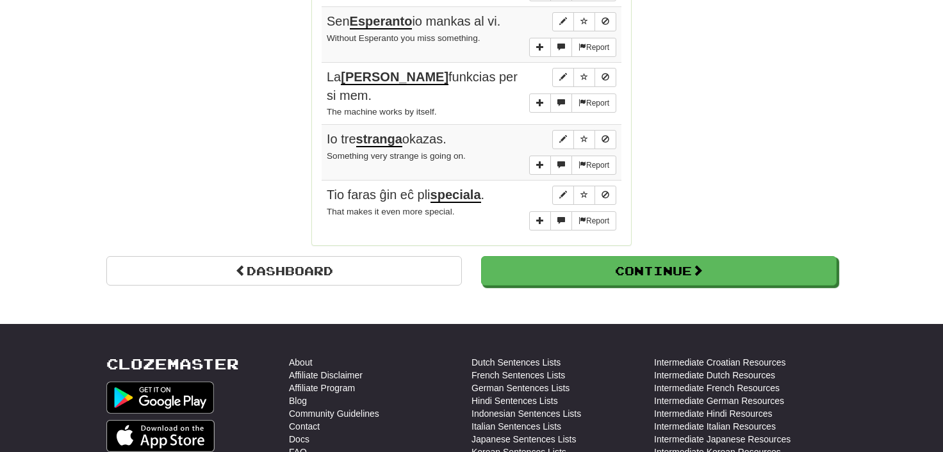
scroll to position [1021, 0]
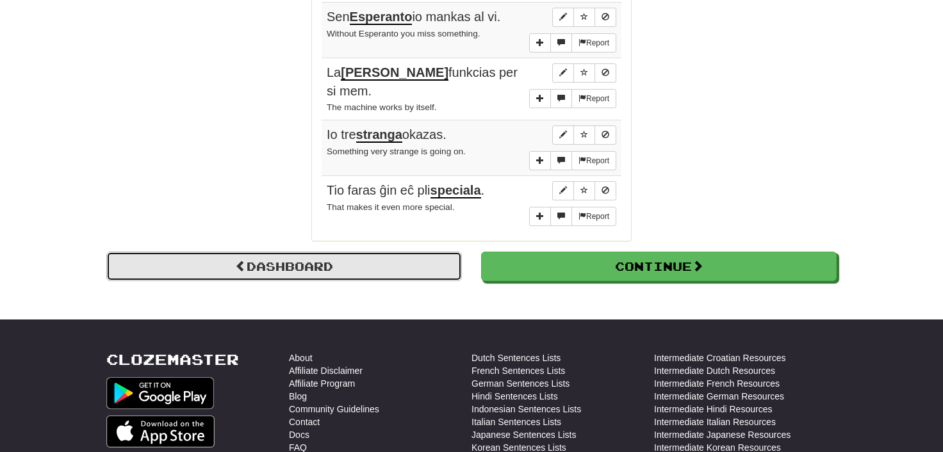
click at [317, 252] on link "Dashboard" at bounding box center [284, 266] width 356 height 29
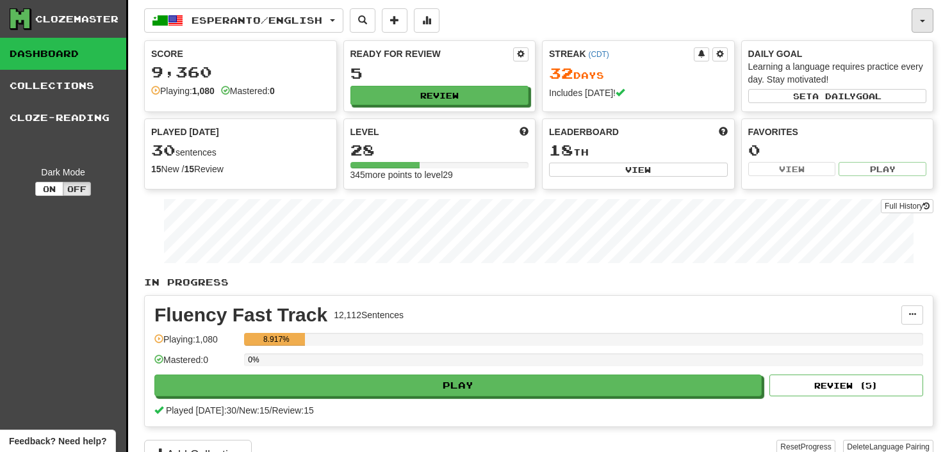
click at [923, 17] on button "button" at bounding box center [923, 20] width 22 height 24
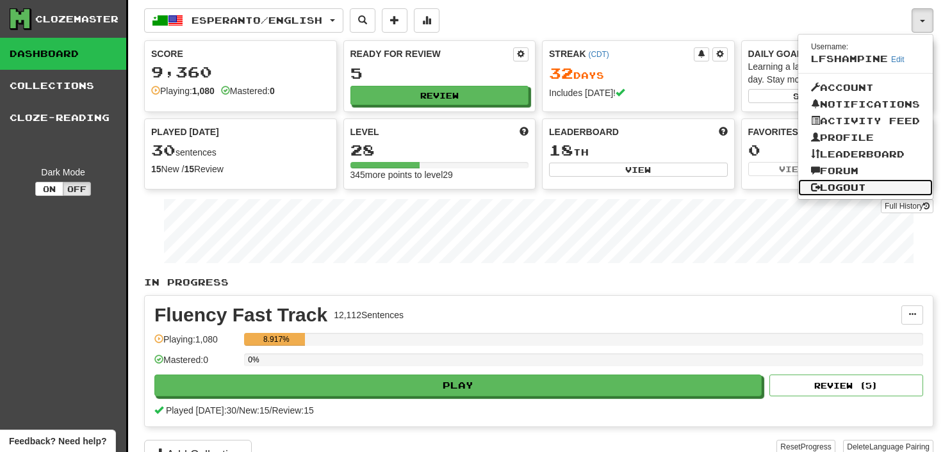
click at [845, 186] on link "Logout" at bounding box center [866, 187] width 135 height 17
